Goal: Information Seeking & Learning: Learn about a topic

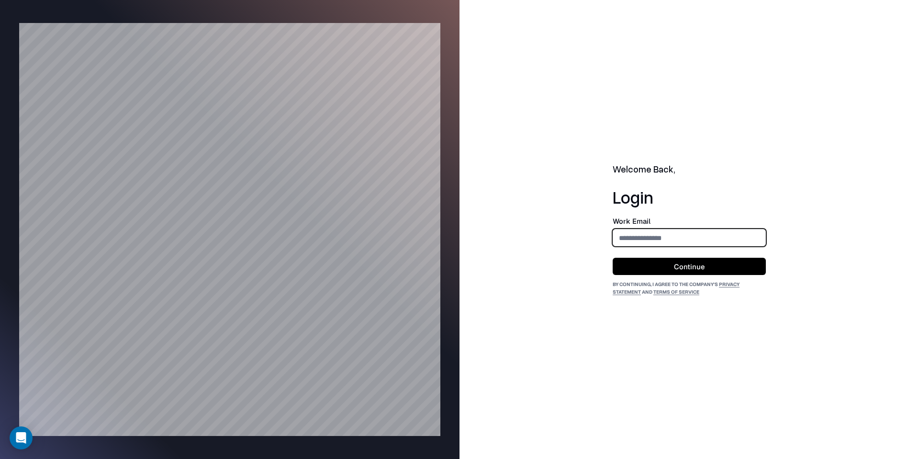
click at [646, 238] on input "email" at bounding box center [689, 238] width 152 height 18
type input "**********"
click at [713, 266] on button "Continue" at bounding box center [689, 266] width 153 height 17
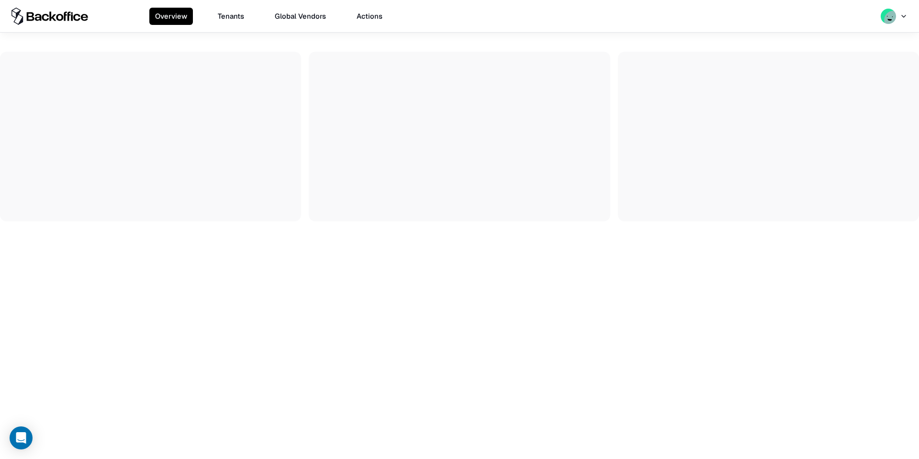
click at [238, 18] on button "Tenants" at bounding box center [231, 16] width 38 height 17
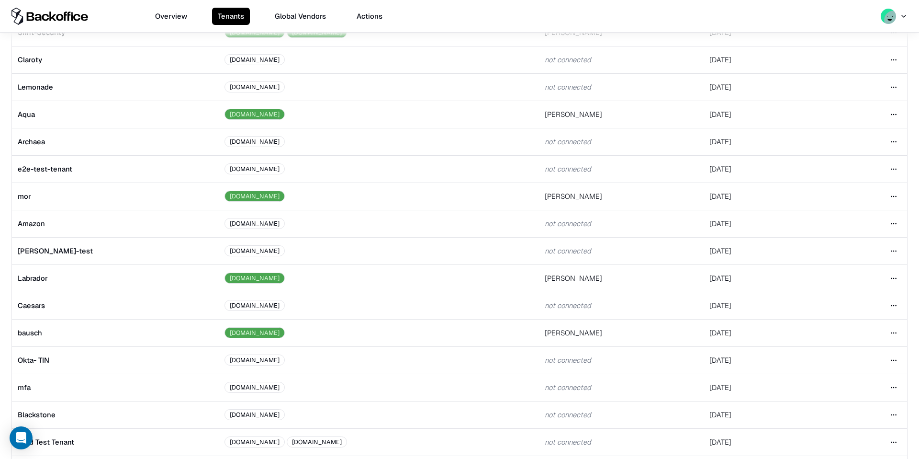
scroll to position [123, 0]
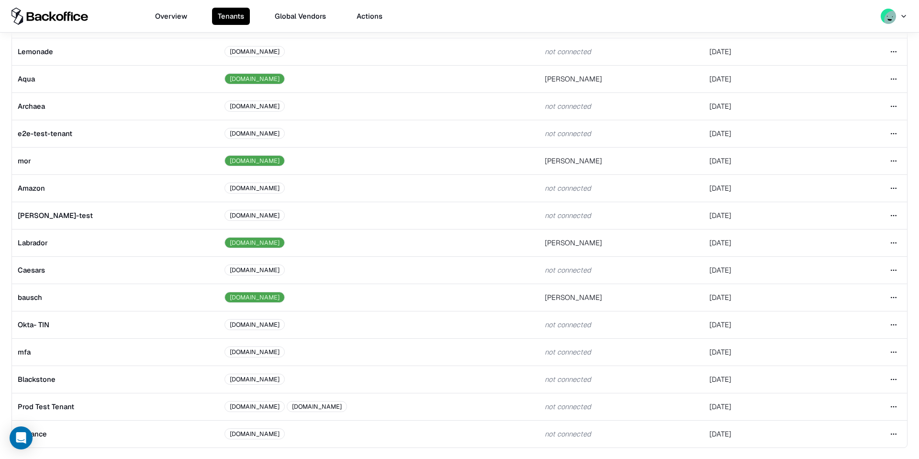
click at [75, 289] on td "bausch" at bounding box center [115, 296] width 207 height 27
click at [894, 294] on html "Overview Tenants Global Vendors Actions Tenants Add Tenant Tenant name Domain A…" at bounding box center [459, 229] width 919 height 459
click at [826, 380] on div "Login to tenant" at bounding box center [846, 376] width 105 height 19
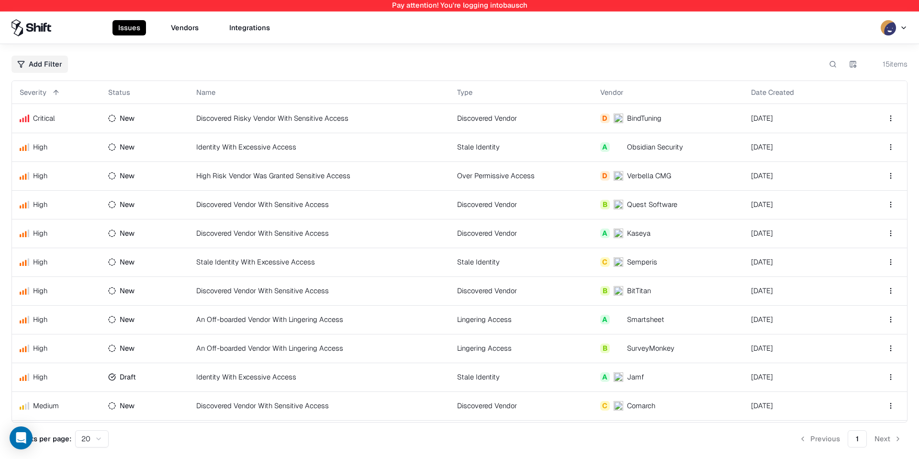
click at [180, 30] on button "Vendors" at bounding box center [184, 27] width 39 height 15
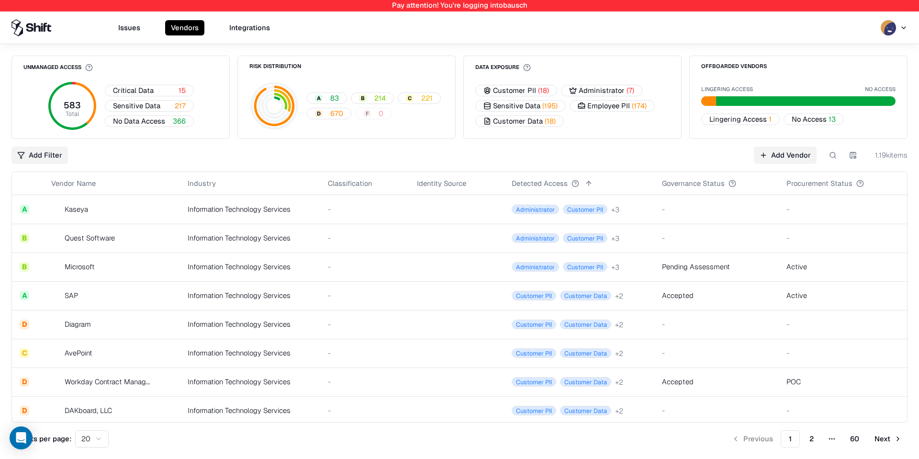
click at [239, 204] on td "Information Technology Services" at bounding box center [250, 209] width 140 height 29
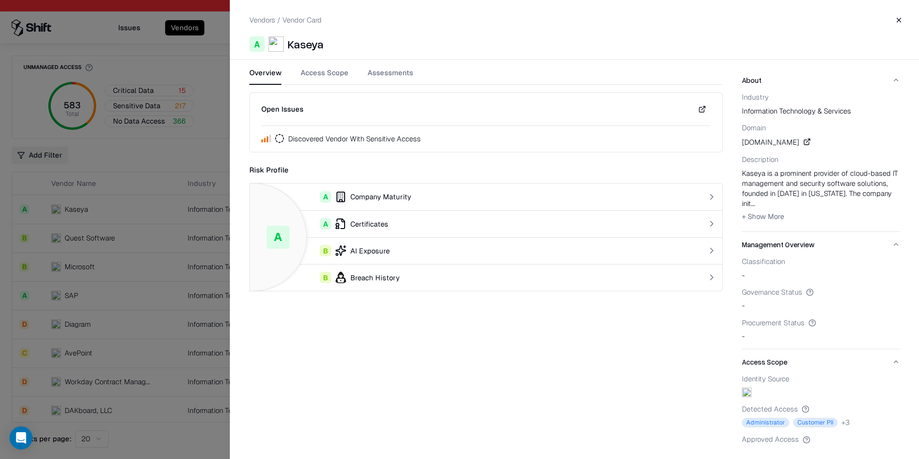
click at [312, 80] on button "Access Scope" at bounding box center [325, 76] width 48 height 17
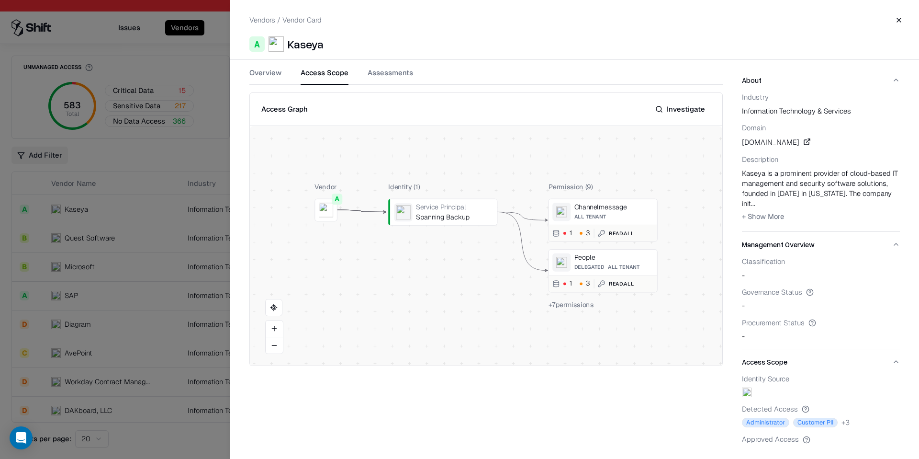
click at [388, 80] on button "Assessments" at bounding box center [390, 76] width 45 height 17
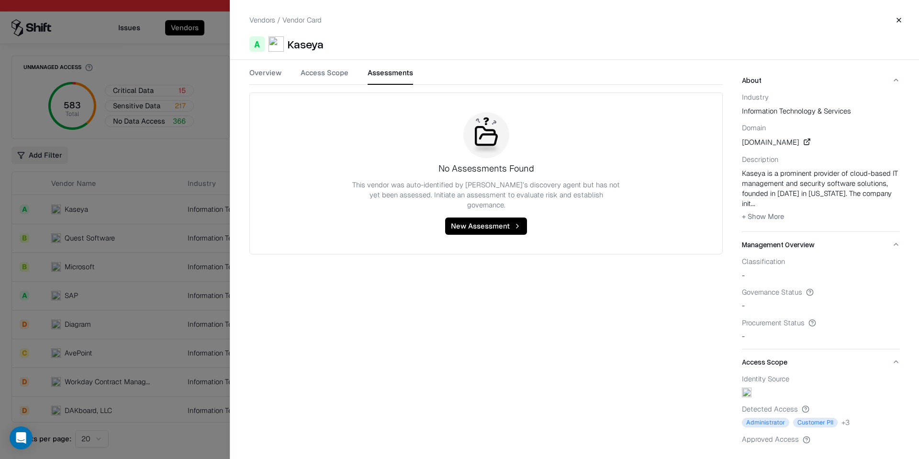
click at [327, 76] on button "Access Scope" at bounding box center [325, 76] width 48 height 17
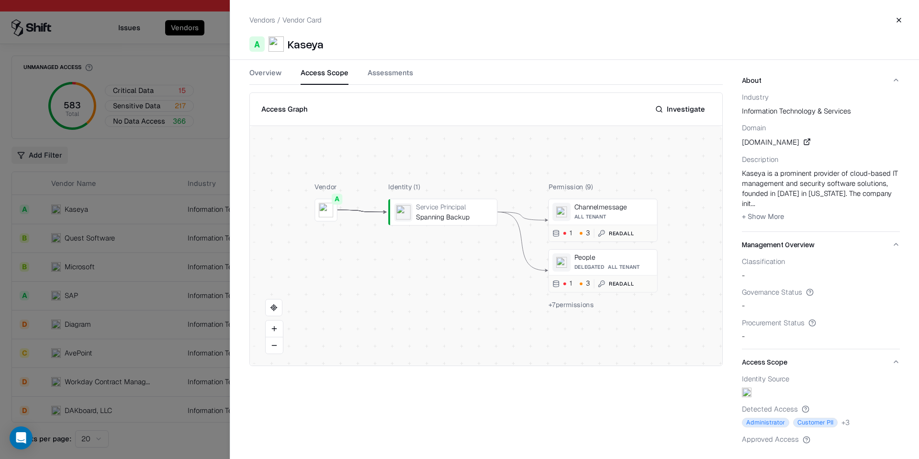
click at [285, 75] on div "Overview Access Scope Assessments" at bounding box center [486, 76] width 474 height 17
click at [273, 75] on button "Overview" at bounding box center [265, 76] width 32 height 17
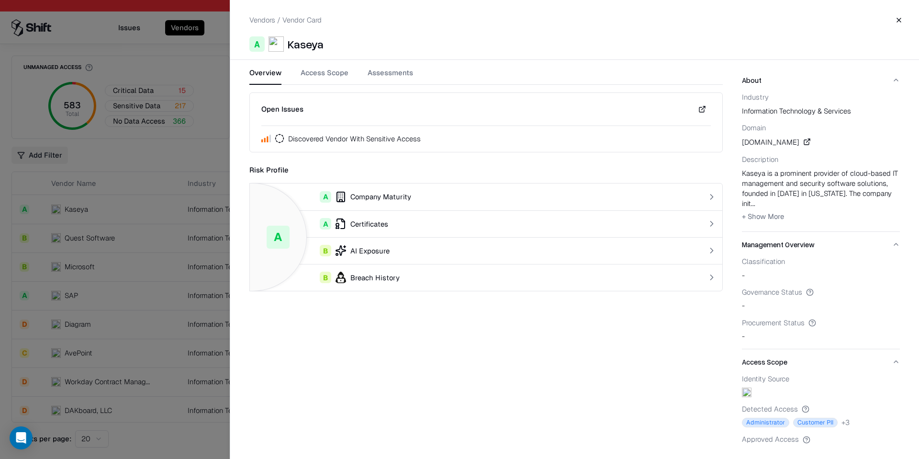
click at [898, 17] on button "Close" at bounding box center [899, 19] width 17 height 17
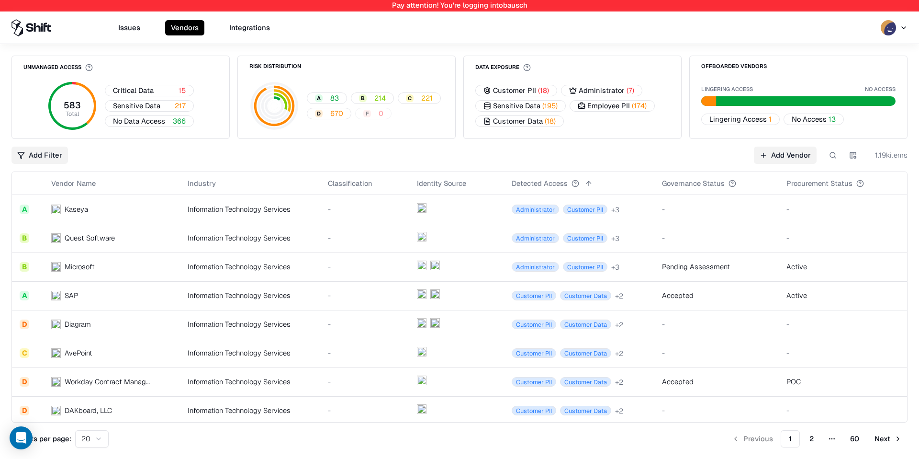
click at [258, 212] on div "Information Technology Services" at bounding box center [250, 209] width 125 height 10
click at [135, 31] on button "Issues" at bounding box center [130, 27] width 34 height 15
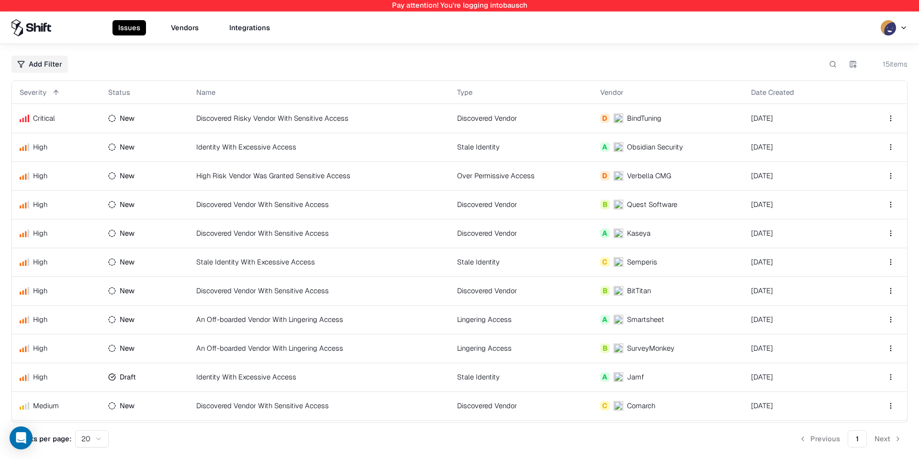
click at [234, 126] on td "Discovered Risky Vendor With Sensitive Access" at bounding box center [319, 118] width 261 height 29
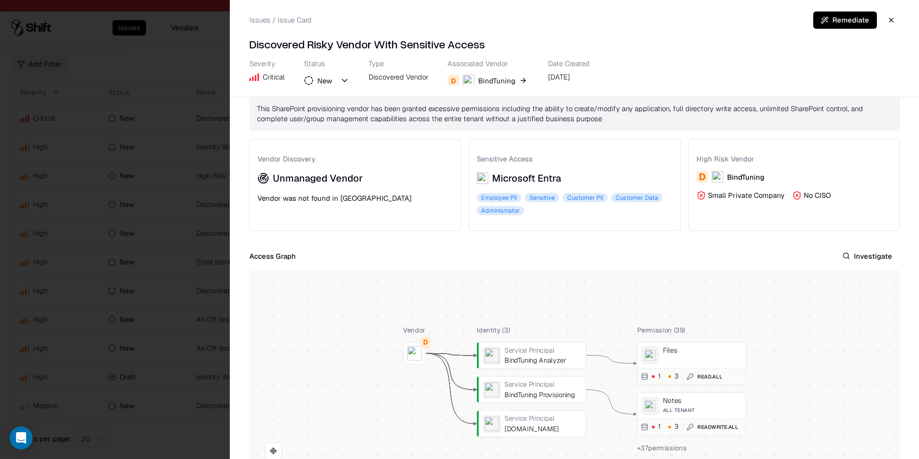
scroll to position [42, 0]
